Goal: Use online tool/utility

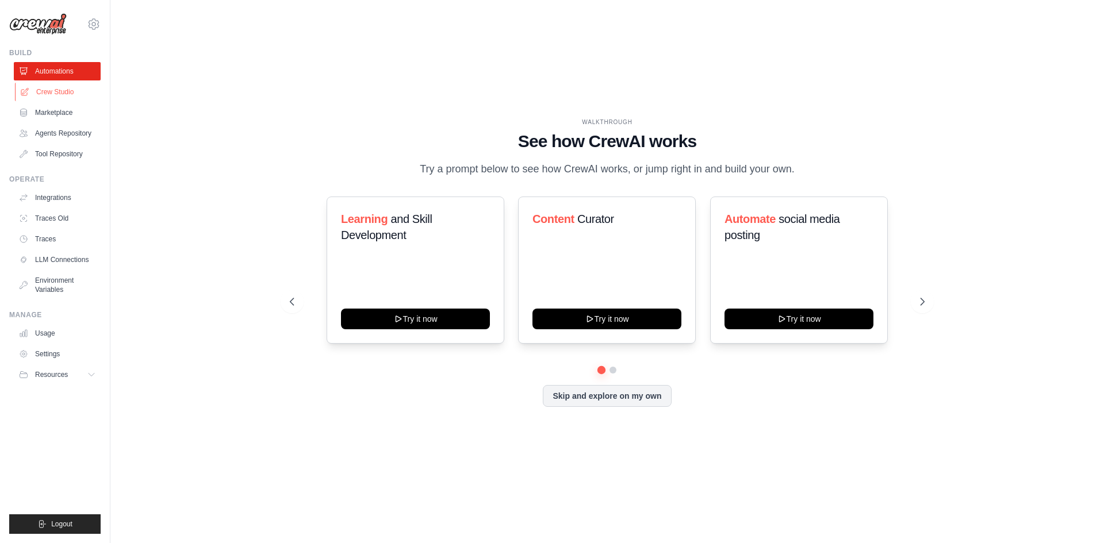
click at [83, 97] on link "Crew Studio" at bounding box center [58, 92] width 87 height 18
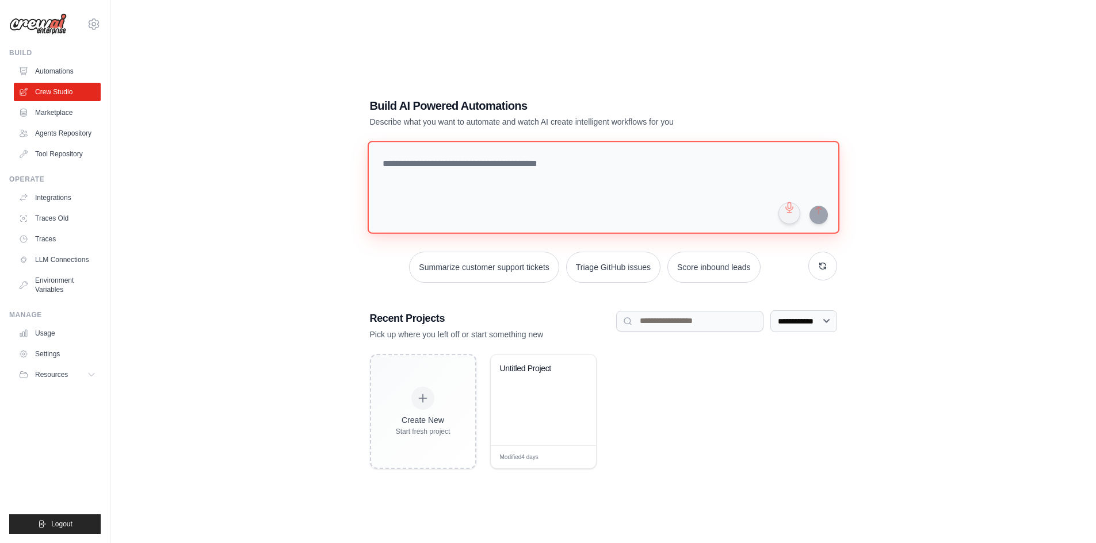
click at [480, 182] on textarea at bounding box center [603, 187] width 472 height 93
